Goal: Transaction & Acquisition: Purchase product/service

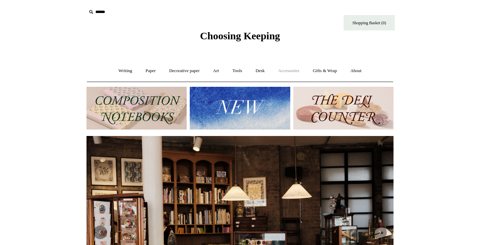
click at [284, 69] on link "Accessories +" at bounding box center [289, 71] width 34 height 18
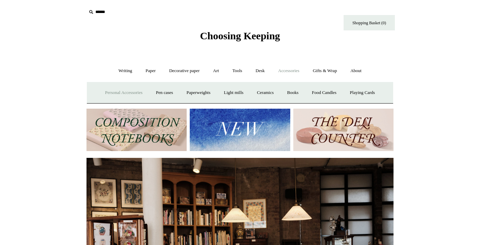
click at [129, 92] on link "Personal Accessories +" at bounding box center [124, 93] width 50 height 18
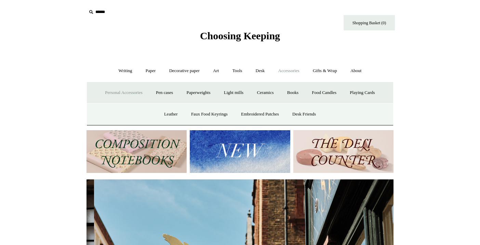
scroll to position [0, 307]
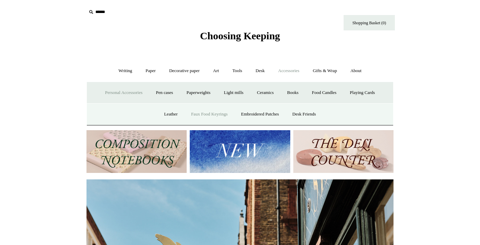
click at [207, 116] on link "Faux Food Keyrings" at bounding box center [209, 114] width 49 height 18
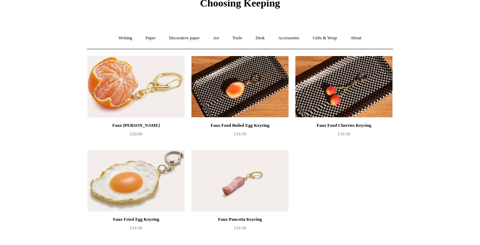
scroll to position [29, 0]
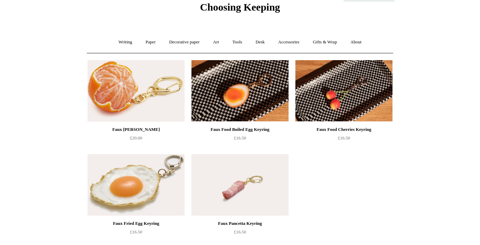
click at [236, 90] on img at bounding box center [239, 91] width 97 height 62
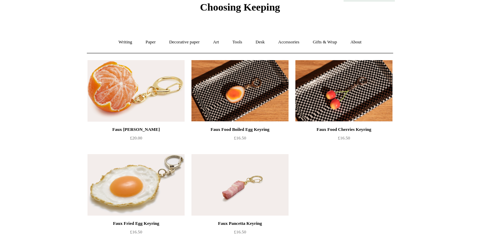
click at [128, 202] on img at bounding box center [136, 185] width 97 height 62
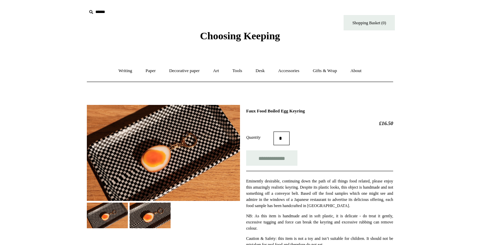
click at [104, 218] on img at bounding box center [107, 216] width 41 height 26
click at [138, 217] on img at bounding box center [150, 216] width 41 height 26
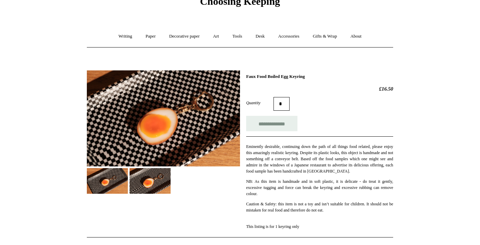
scroll to position [39, 0]
